Goal: Book appointment/travel/reservation

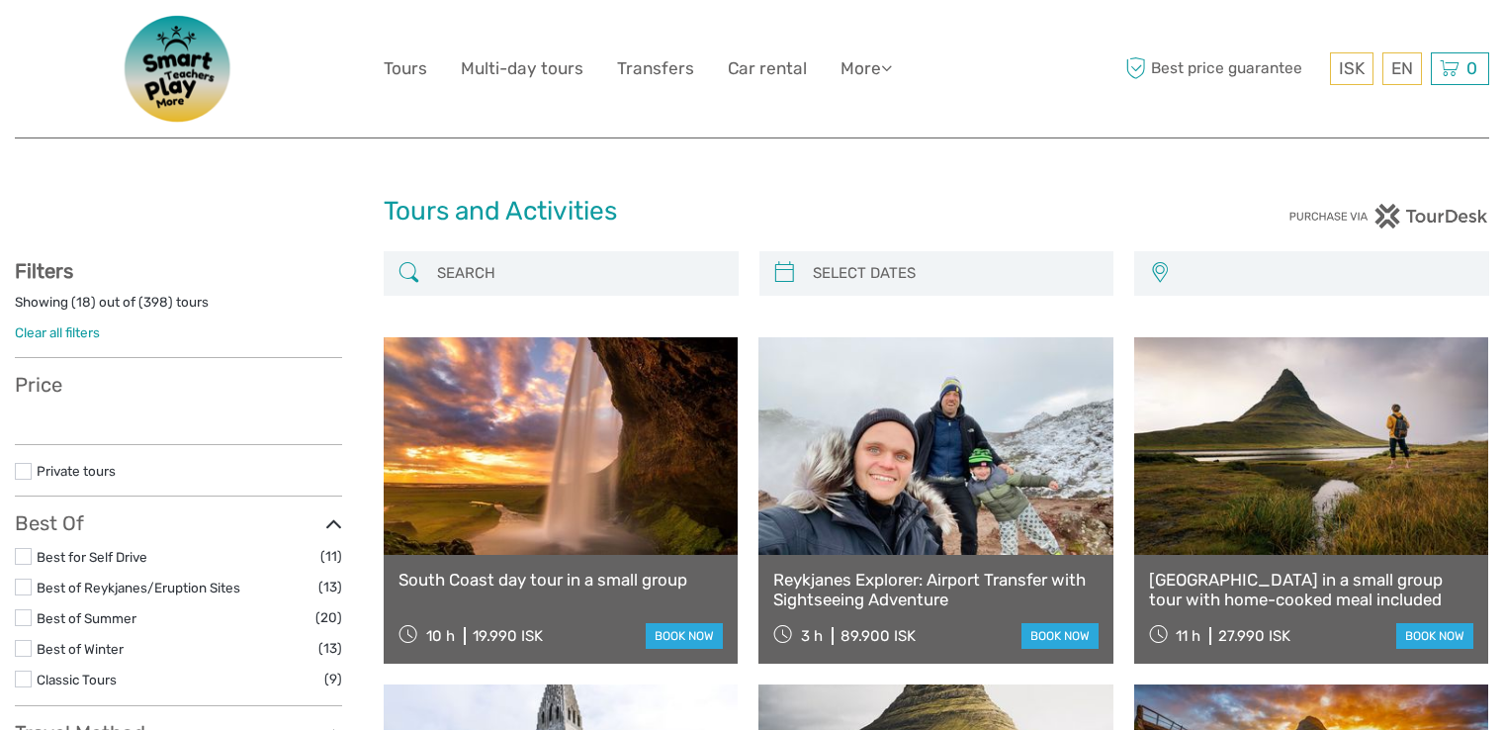
select select
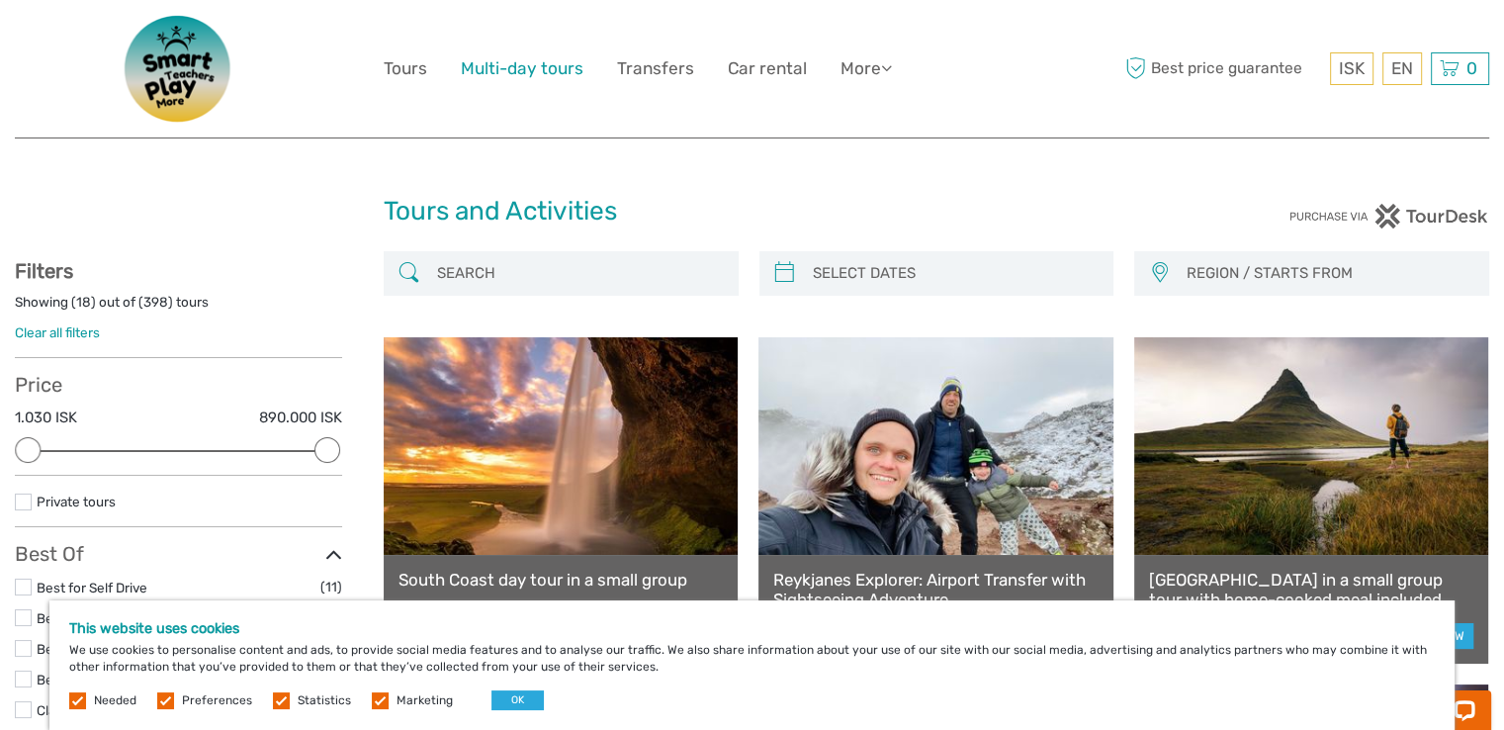
click at [508, 75] on link "Multi-day tours" at bounding box center [522, 68] width 123 height 29
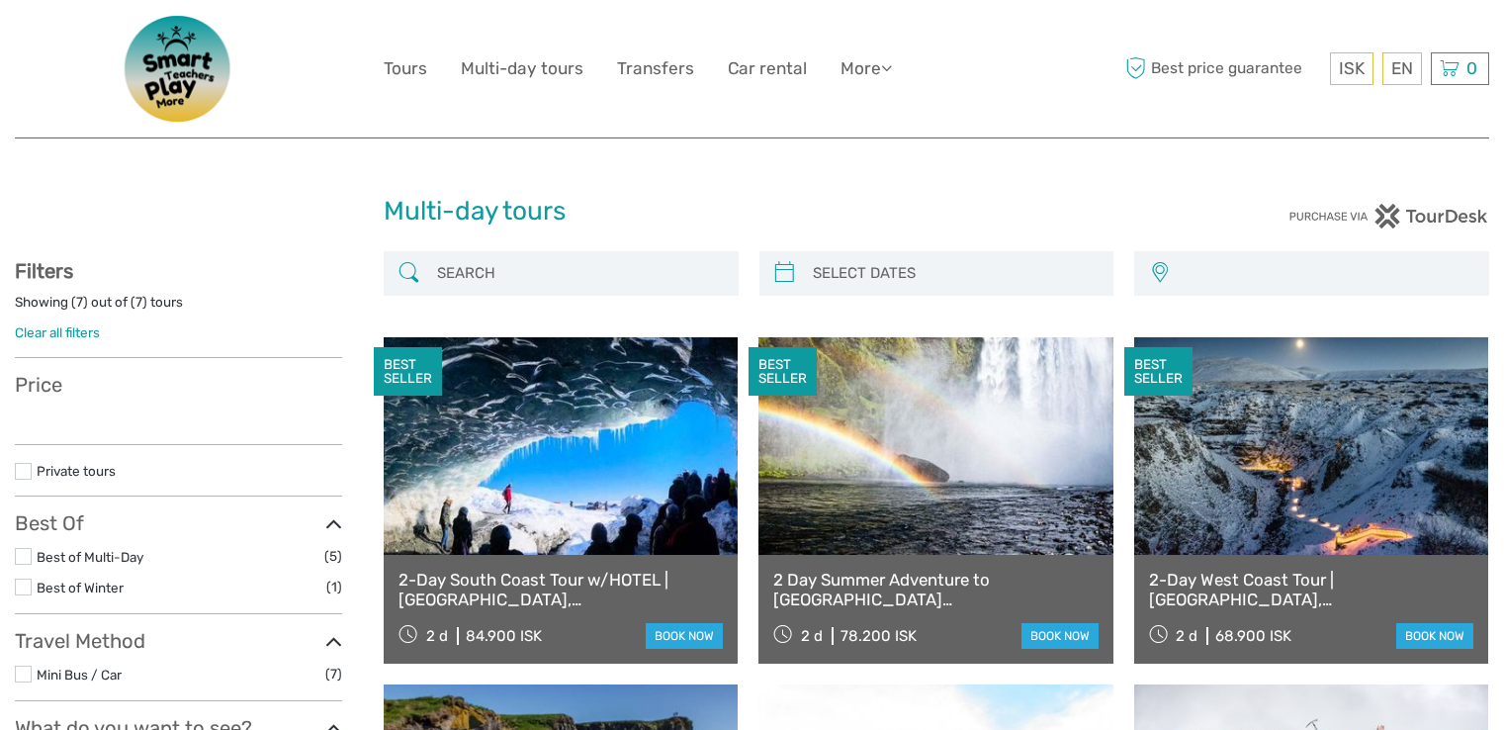
select select
click at [392, 75] on link "Tours" at bounding box center [406, 68] width 44 height 29
select select
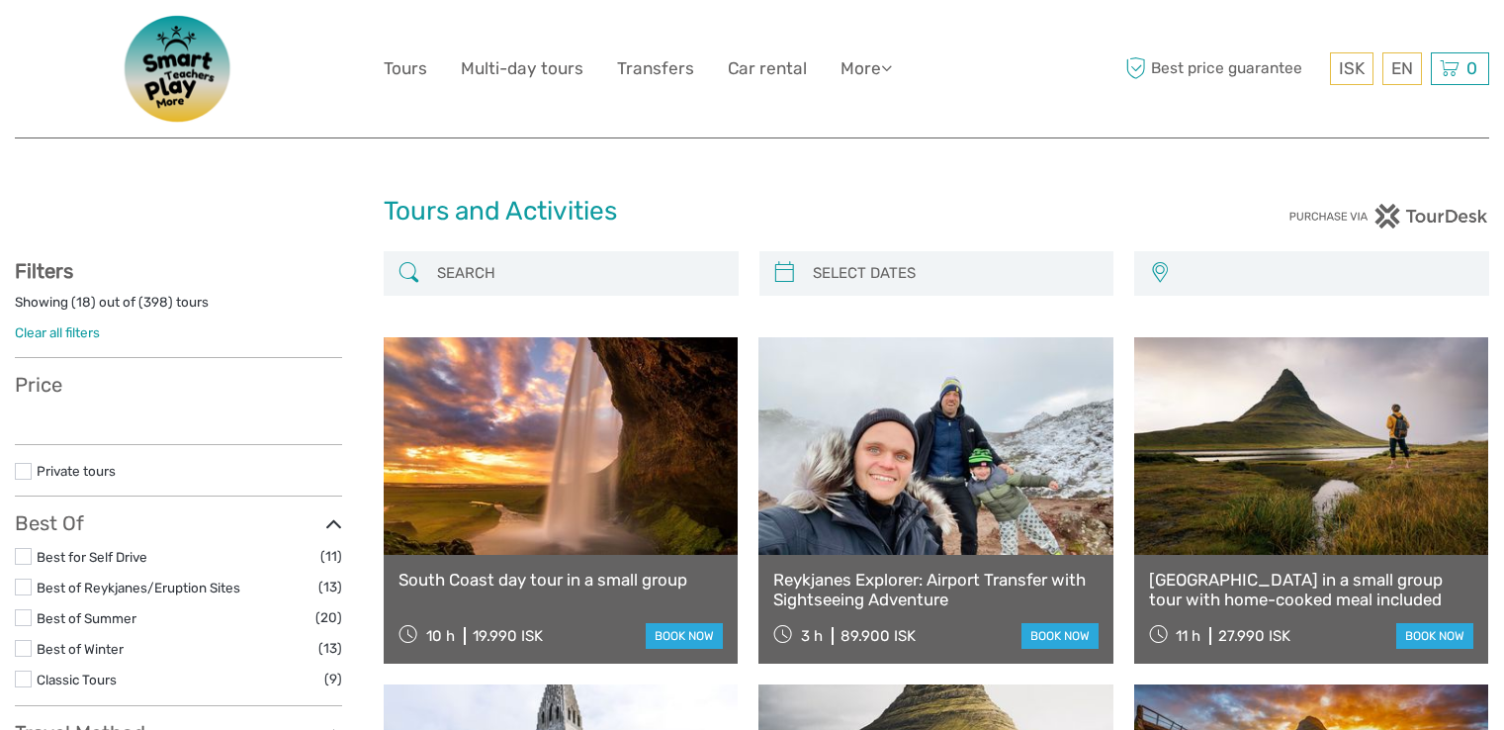
select select
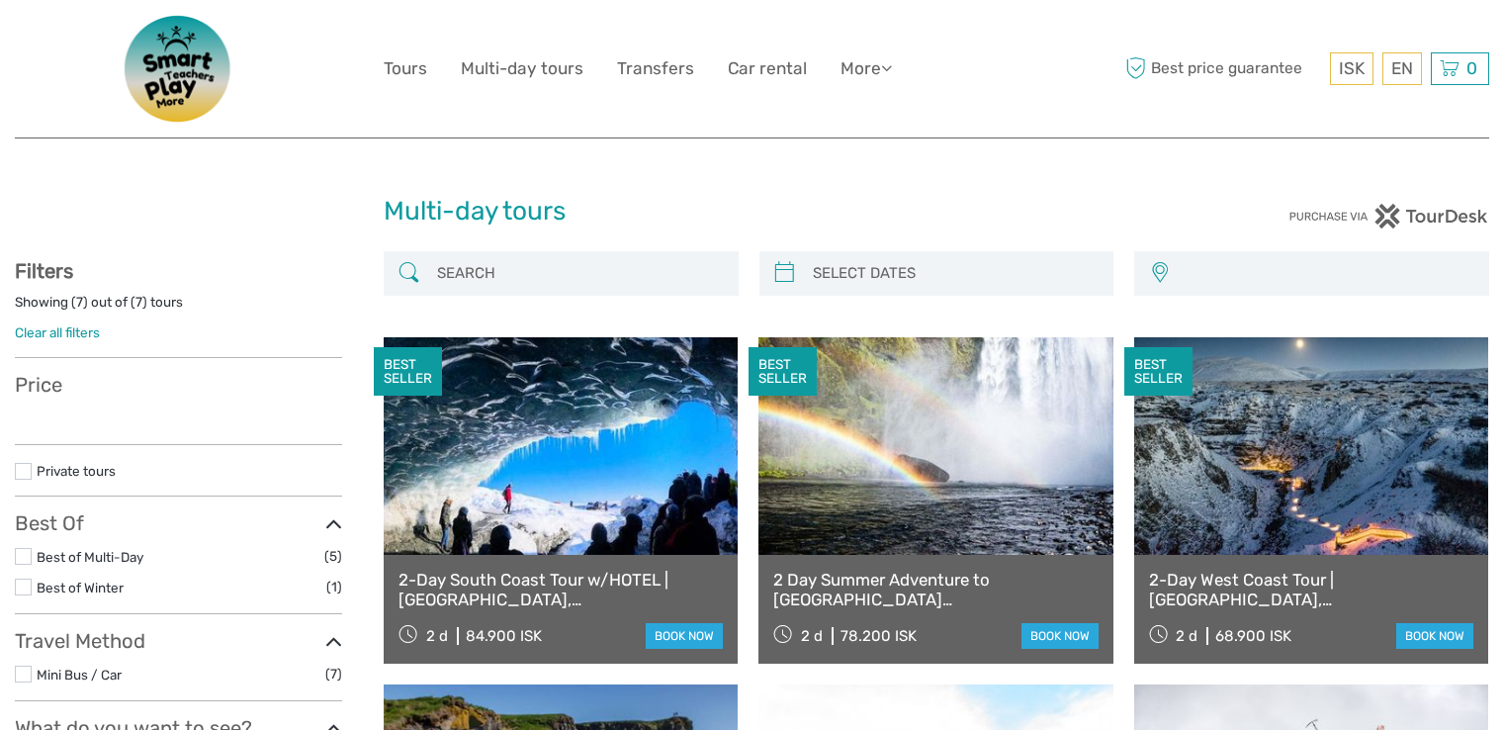
select select
